Goal: Information Seeking & Learning: Learn about a topic

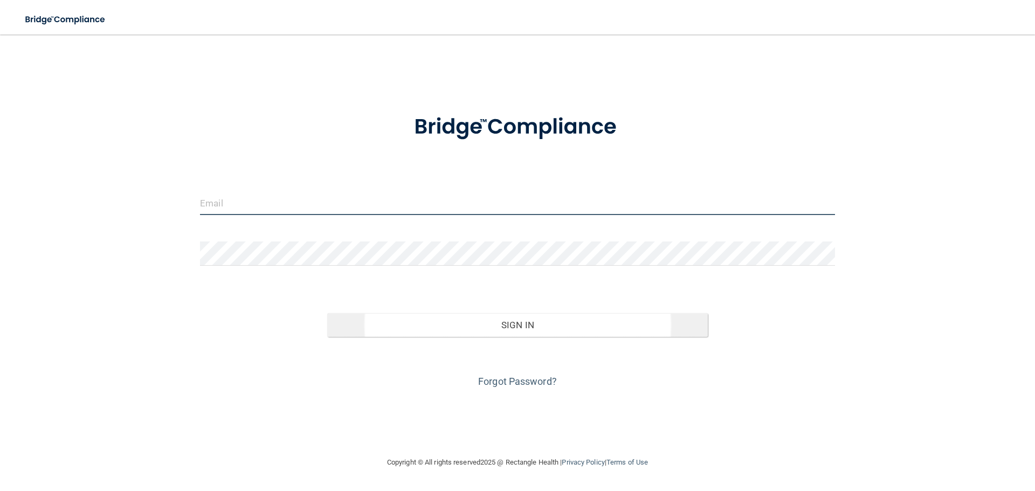
type input "[EMAIL_ADDRESS][DOMAIN_NAME]"
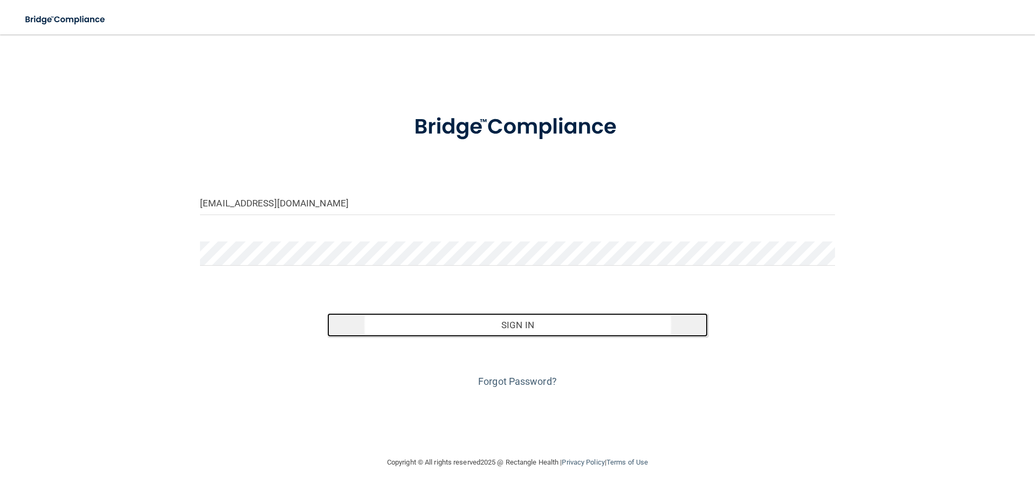
click at [519, 323] on button "Sign In" at bounding box center [517, 325] width 381 height 24
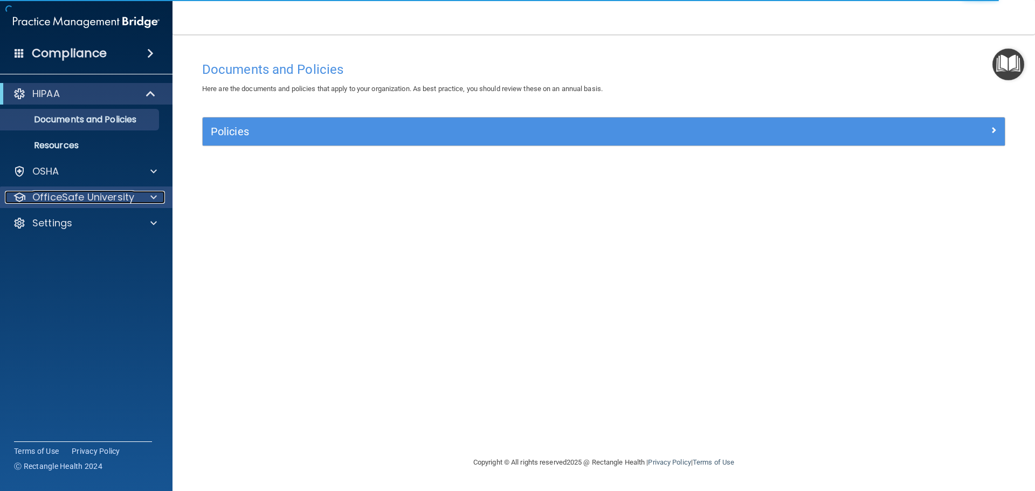
click at [57, 194] on p "OfficeSafe University" at bounding box center [83, 197] width 102 height 13
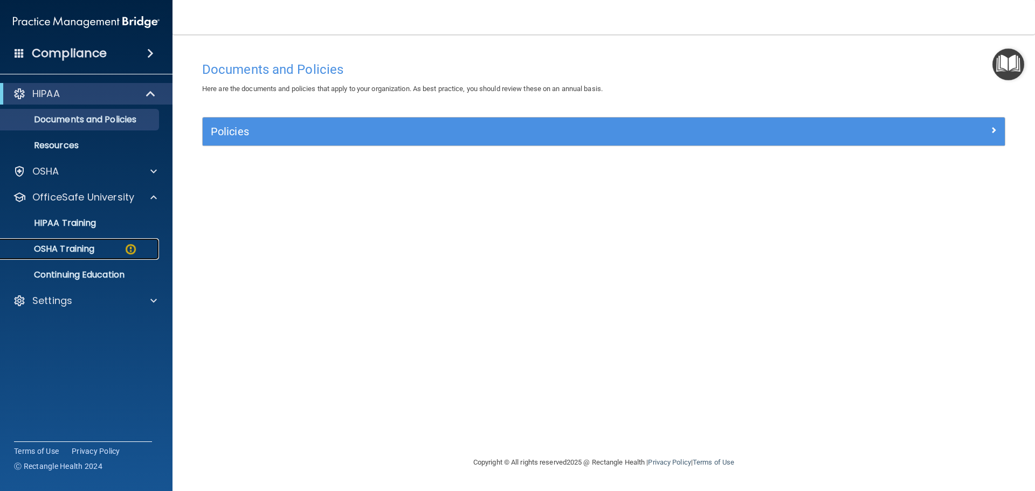
click at [94, 245] on p "OSHA Training" at bounding box center [50, 249] width 87 height 11
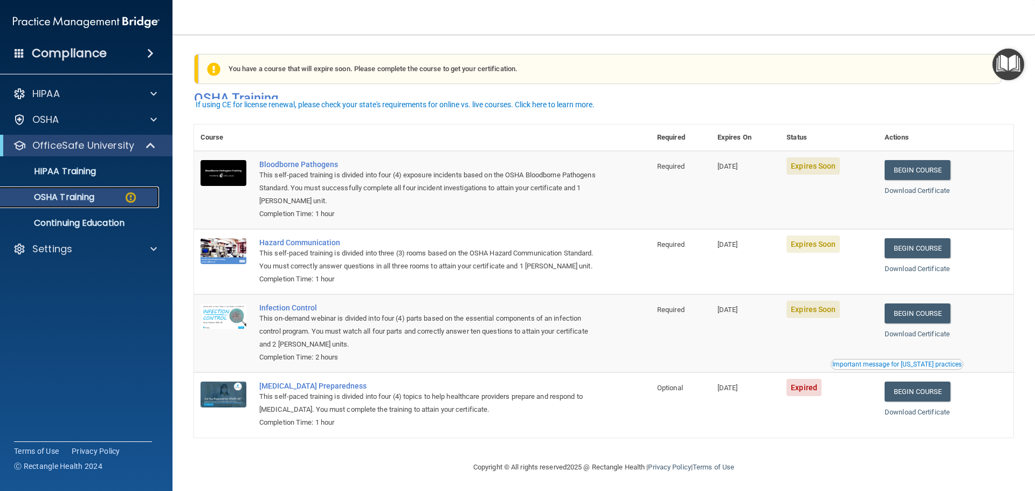
scroll to position [18, 0]
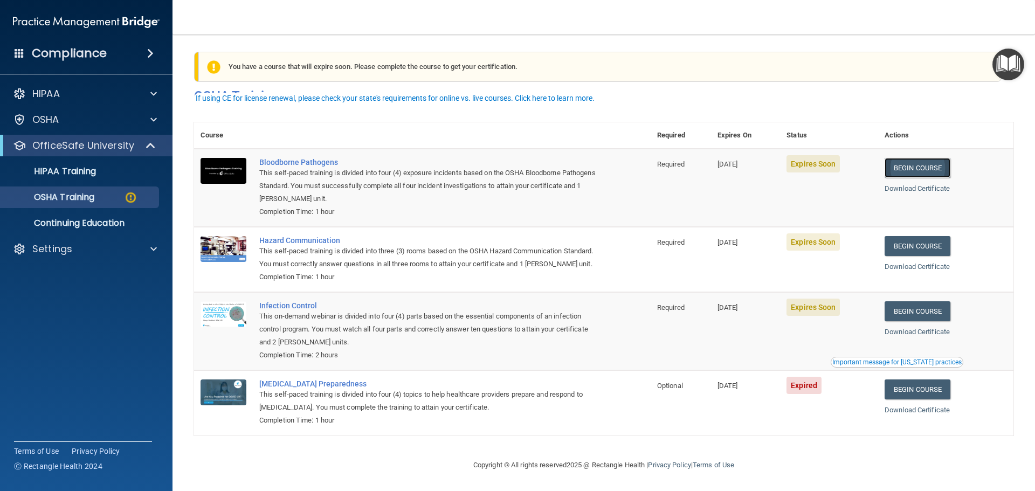
click at [912, 158] on link "Begin Course" at bounding box center [918, 168] width 66 height 20
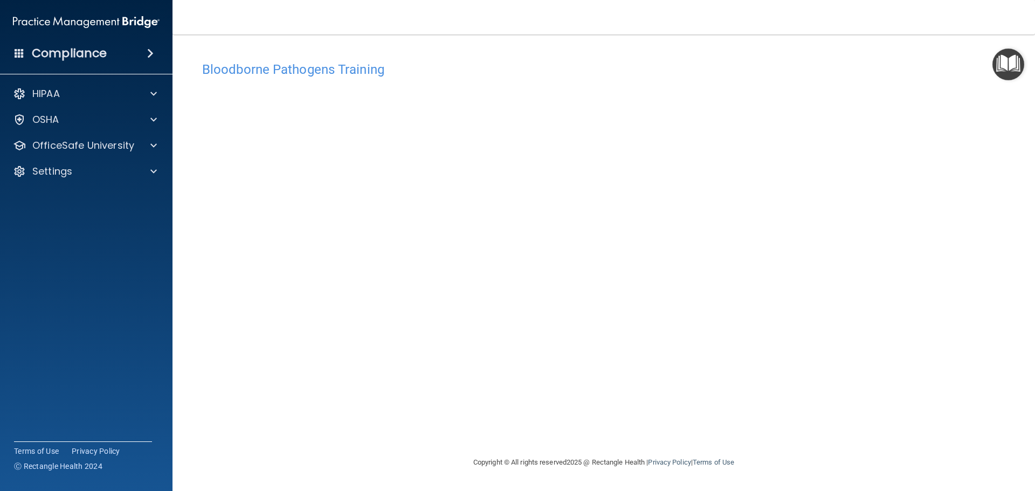
click at [1012, 58] on img "Open Resource Center" at bounding box center [1008, 65] width 32 height 32
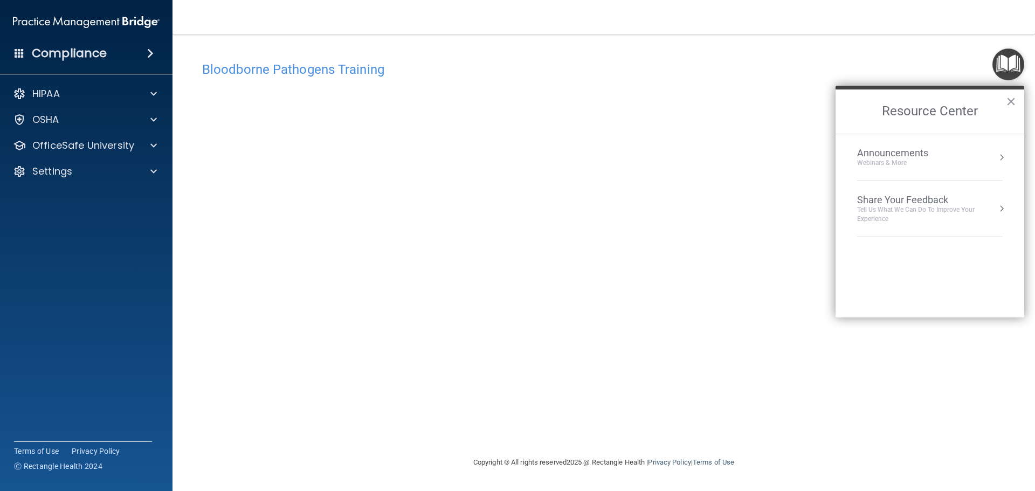
drag, startPoint x: 438, startPoint y: 78, endPoint x: 408, endPoint y: 9, distance: 75.5
click at [433, 66] on div "Bloodborne Pathogens Training" at bounding box center [603, 69] width 819 height 26
click at [521, 56] on div "Bloodborne Pathogens Training" at bounding box center [603, 69] width 819 height 26
click at [1007, 105] on button "×" at bounding box center [1011, 101] width 10 height 17
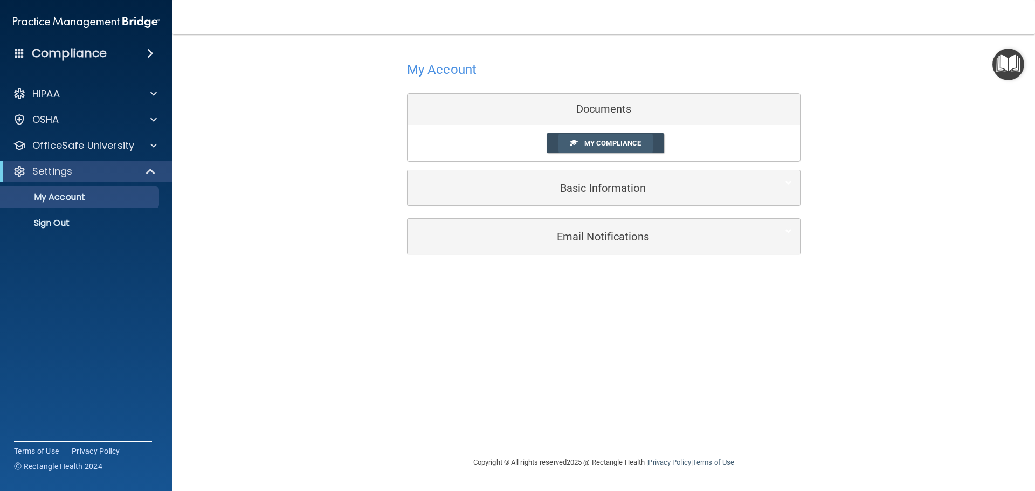
click at [608, 142] on span "My Compliance" at bounding box center [612, 143] width 57 height 8
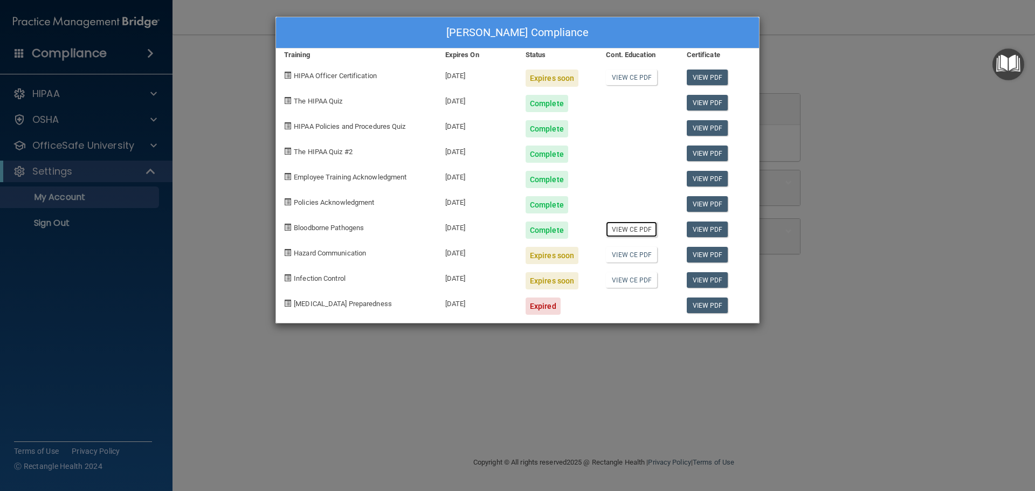
click at [629, 232] on link "View CE PDF" at bounding box center [631, 230] width 51 height 16
click at [637, 229] on link "View CE PDF" at bounding box center [631, 230] width 51 height 16
click at [711, 256] on link "View PDF" at bounding box center [708, 255] width 42 height 16
drag, startPoint x: 63, startPoint y: 141, endPoint x: 67, endPoint y: 135, distance: 8.1
click at [64, 140] on div "[PERSON_NAME] Compliance Training Expires On Status Cont. Education Certificate…" at bounding box center [517, 245] width 1035 height 491
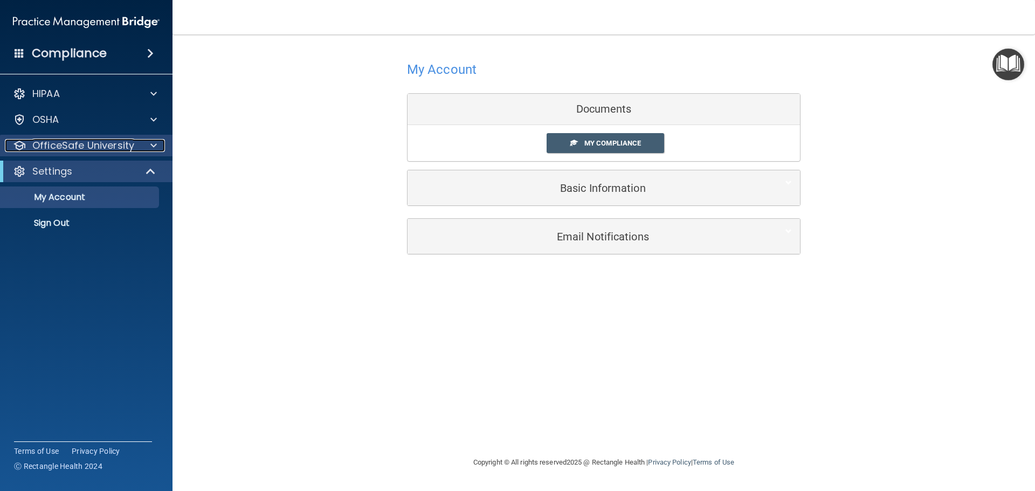
click at [85, 147] on p "OfficeSafe University" at bounding box center [83, 145] width 102 height 13
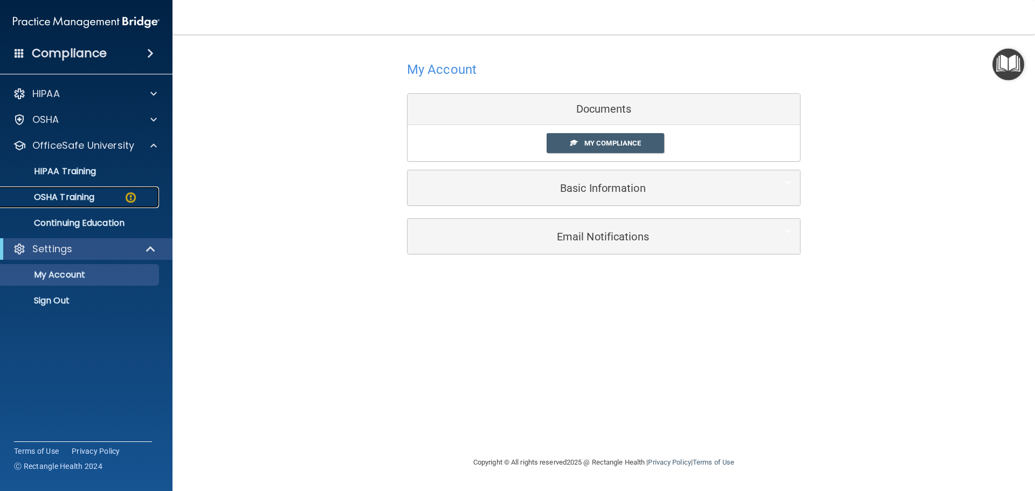
click at [73, 196] on p "OSHA Training" at bounding box center [50, 197] width 87 height 11
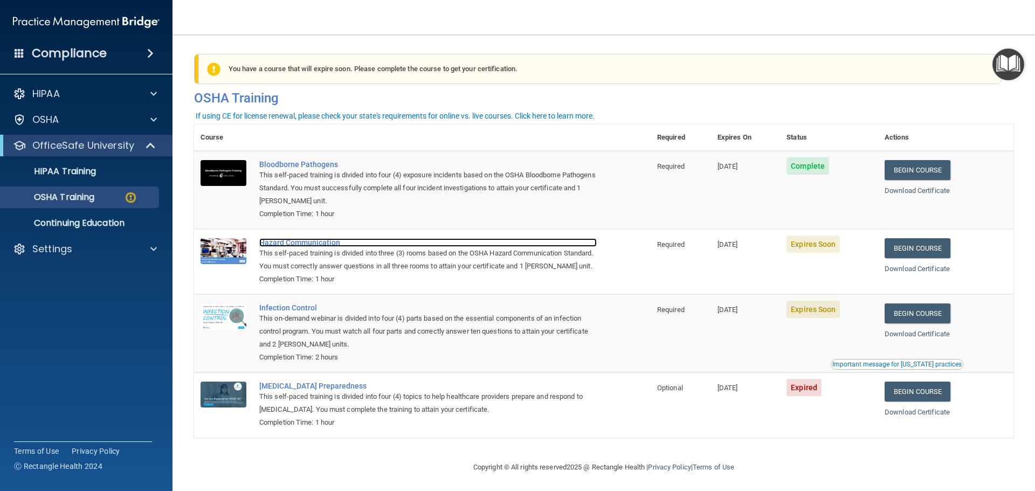
click at [301, 247] on div "Hazard Communication" at bounding box center [427, 242] width 337 height 9
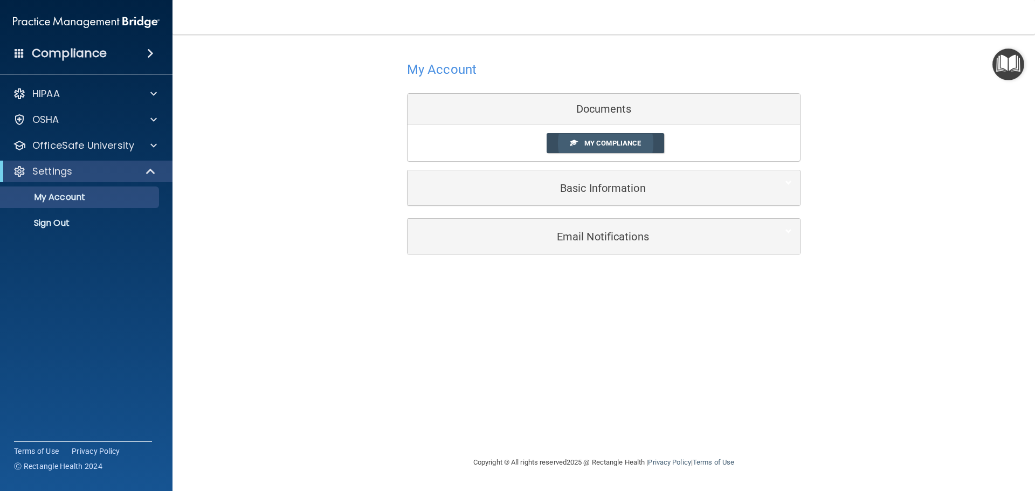
click at [597, 139] on span "My Compliance" at bounding box center [612, 143] width 57 height 8
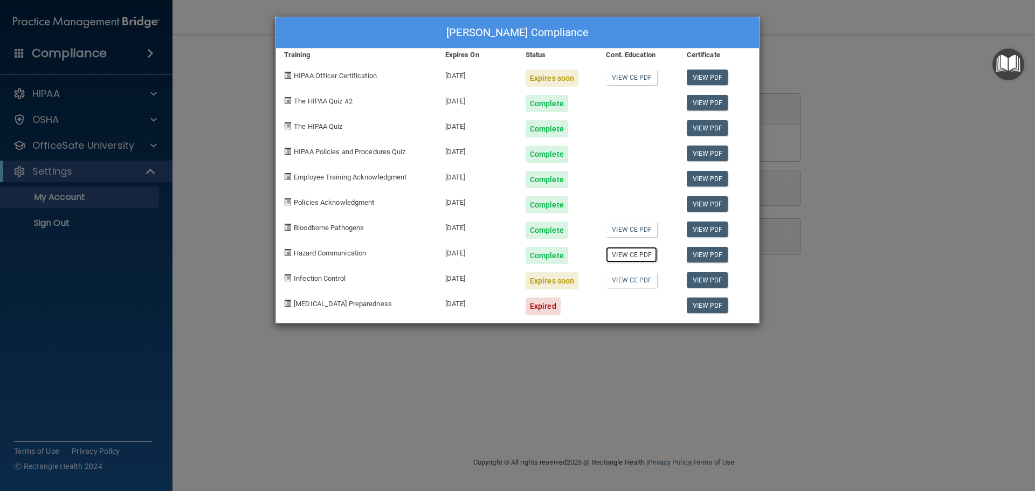
click at [644, 255] on link "View CE PDF" at bounding box center [631, 255] width 51 height 16
click at [708, 254] on link "View PDF" at bounding box center [708, 255] width 42 height 16
click at [706, 227] on link "View PDF" at bounding box center [708, 230] width 42 height 16
